Goal: Task Accomplishment & Management: Use online tool/utility

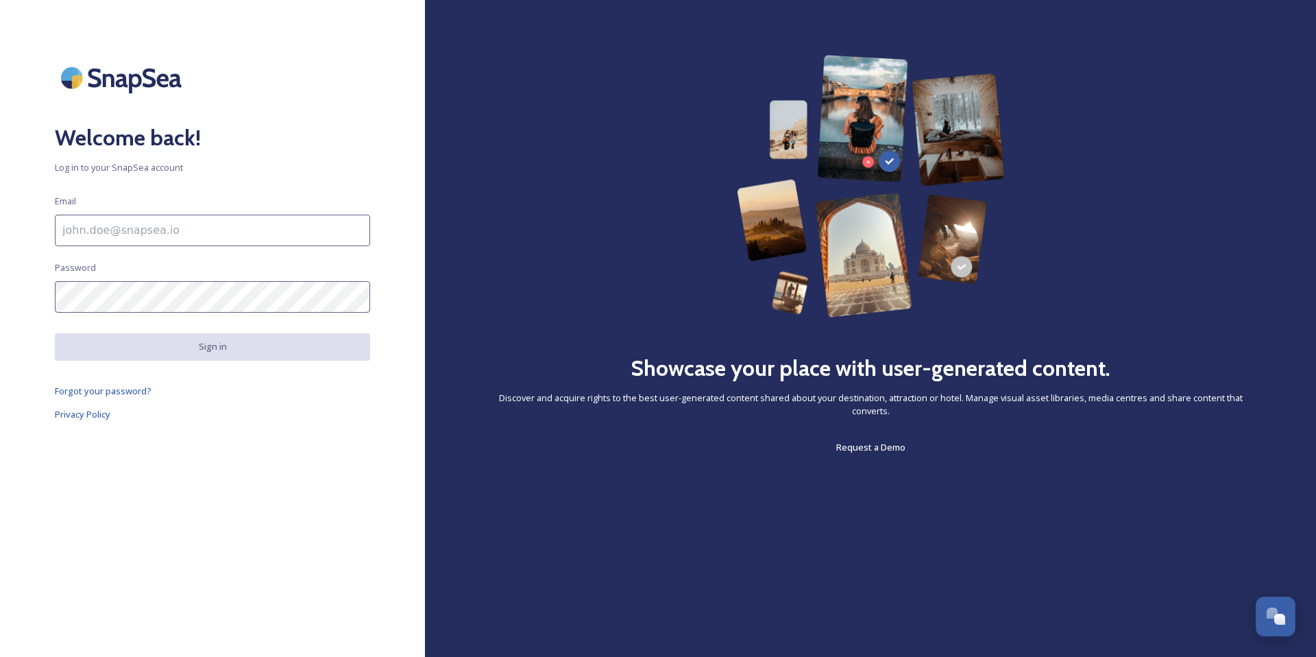
click at [96, 230] on input at bounding box center [212, 231] width 315 height 32
type input "ewinbolt@mmgyglobal.com"
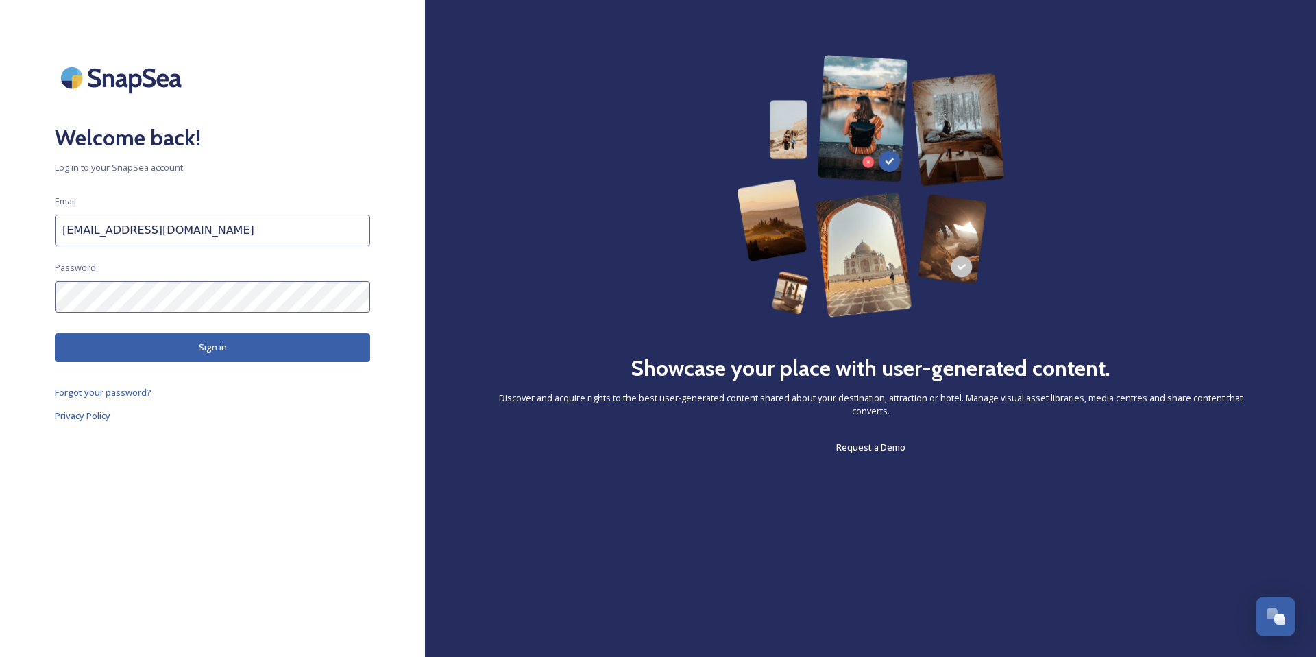
click at [141, 355] on button "Sign in" at bounding box center [212, 347] width 315 height 28
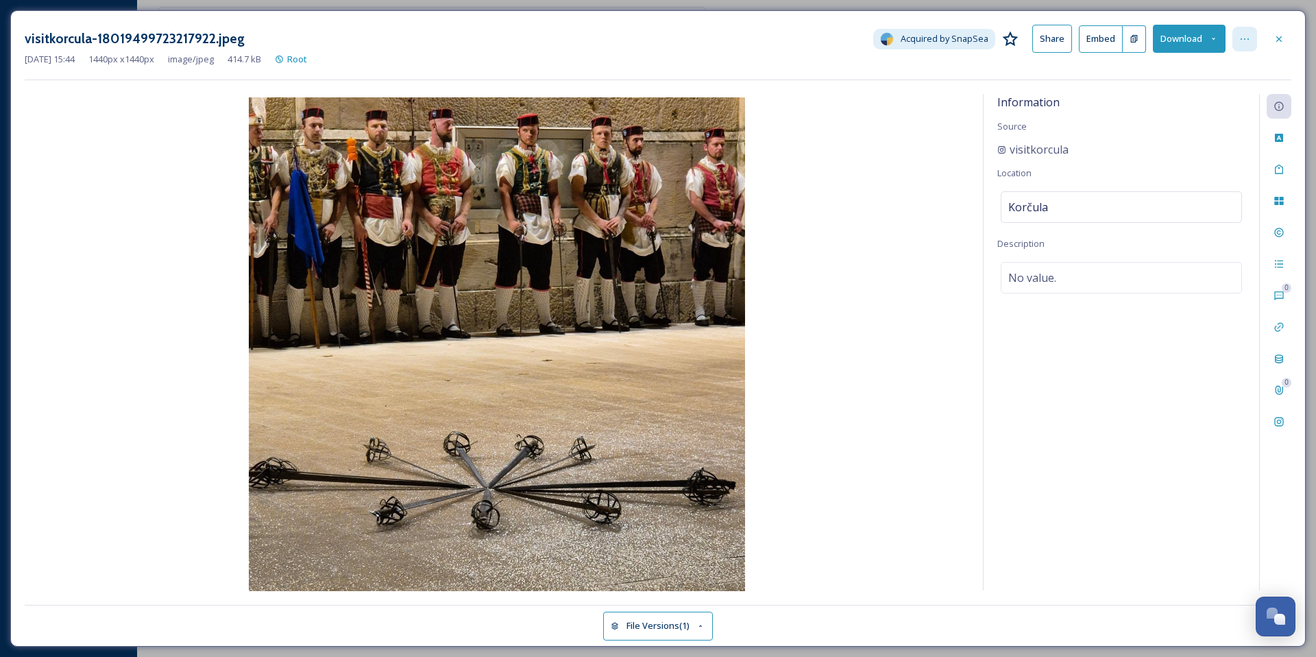
click at [1240, 31] on div at bounding box center [1244, 39] width 25 height 25
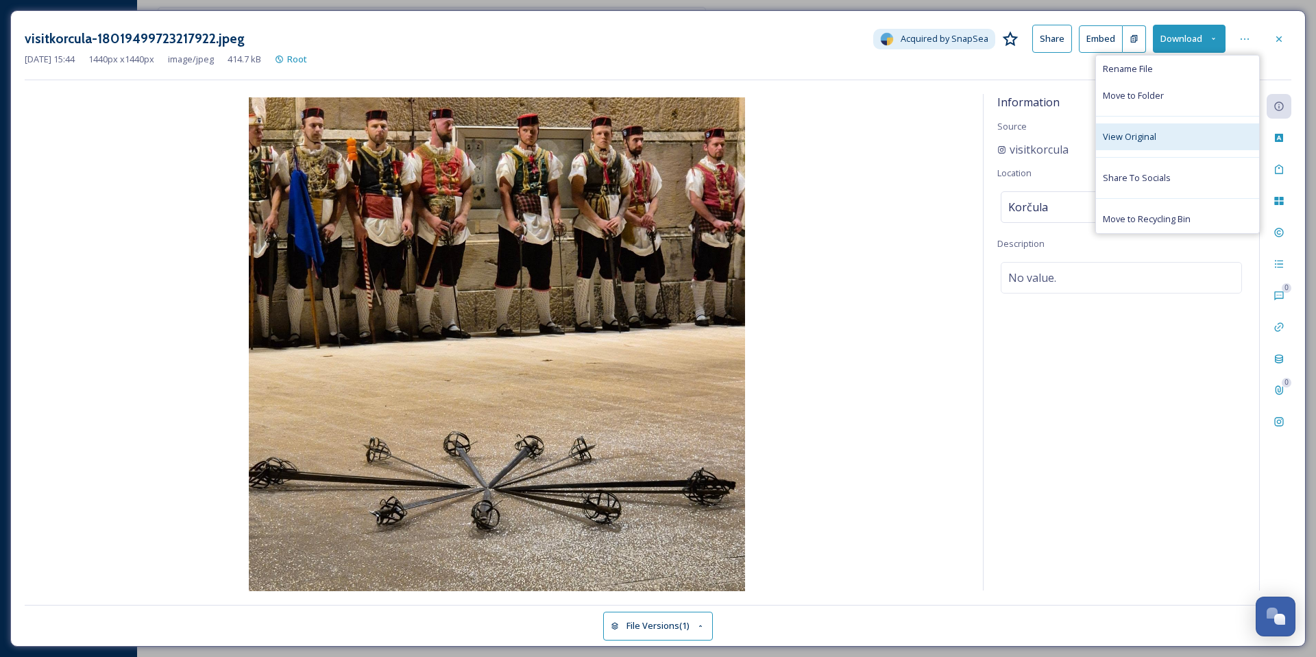
click at [1170, 130] on div "View Original" at bounding box center [1177, 136] width 163 height 27
